Goal: Task Accomplishment & Management: Manage account settings

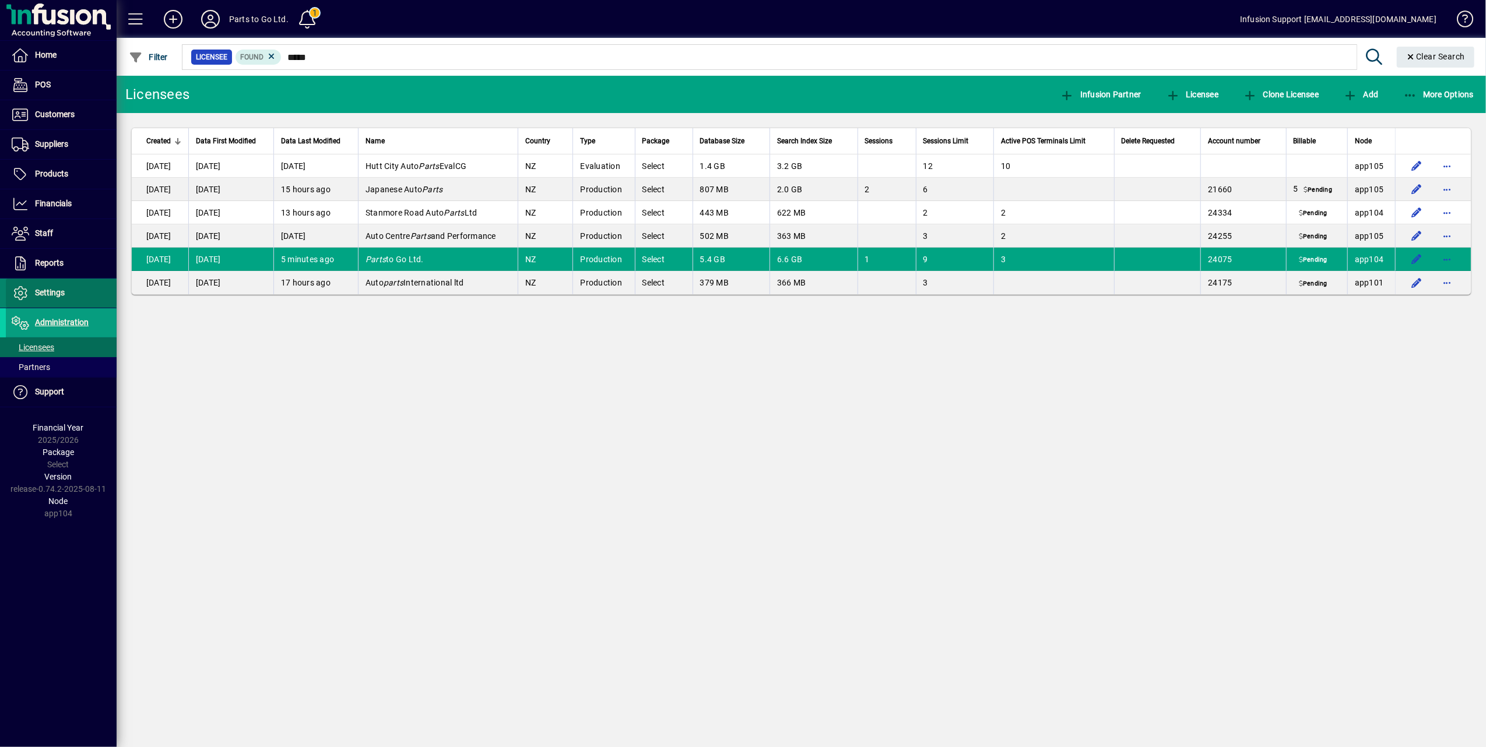
click at [43, 294] on span "Settings" at bounding box center [50, 292] width 30 height 9
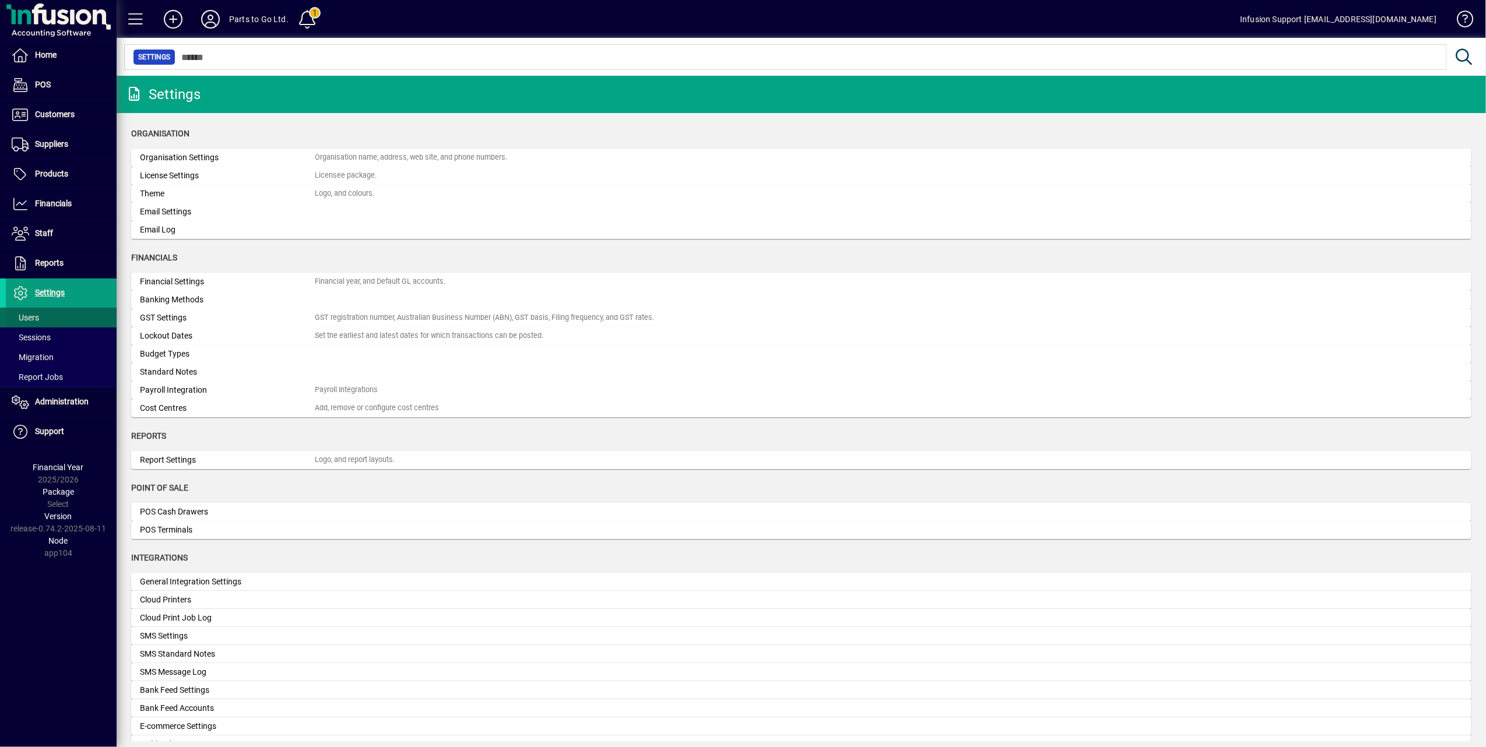
click at [34, 318] on span "Users" at bounding box center [25, 317] width 27 height 9
